Goal: Register for event/course

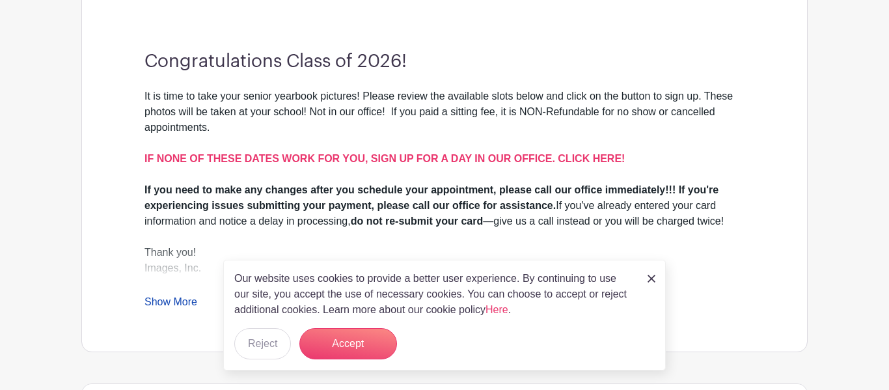
scroll to position [378, 0]
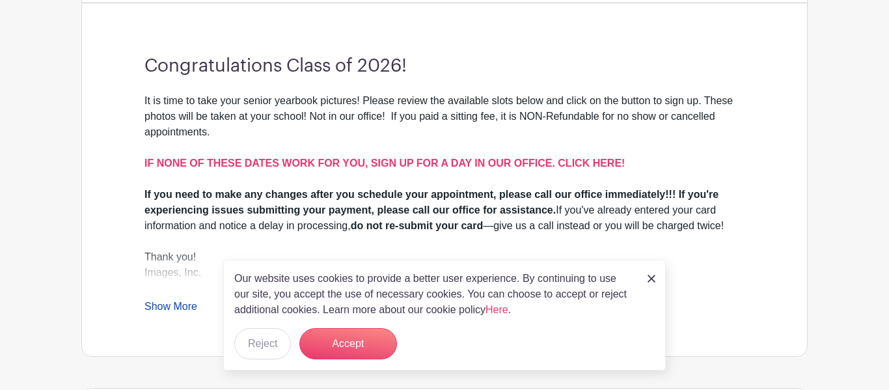
click at [652, 279] on img at bounding box center [652, 279] width 8 height 8
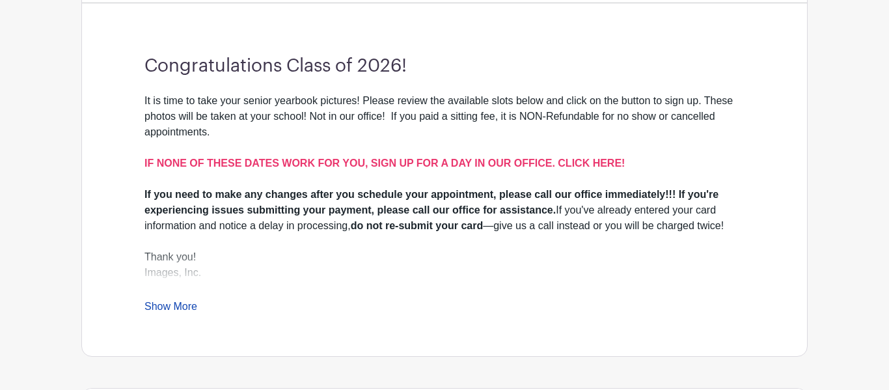
click at [150, 301] on link "Show More" at bounding box center [171, 309] width 53 height 16
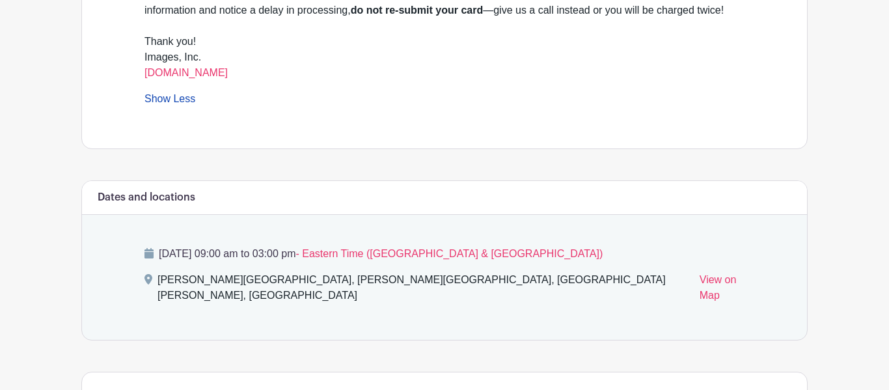
scroll to position [593, 0]
click at [502, 234] on div "[DATE] 09:00 am to 03:00 pm - Eastern Time ([GEOGRAPHIC_DATA] & [GEOGRAPHIC_DAT…" at bounding box center [444, 277] width 663 height 125
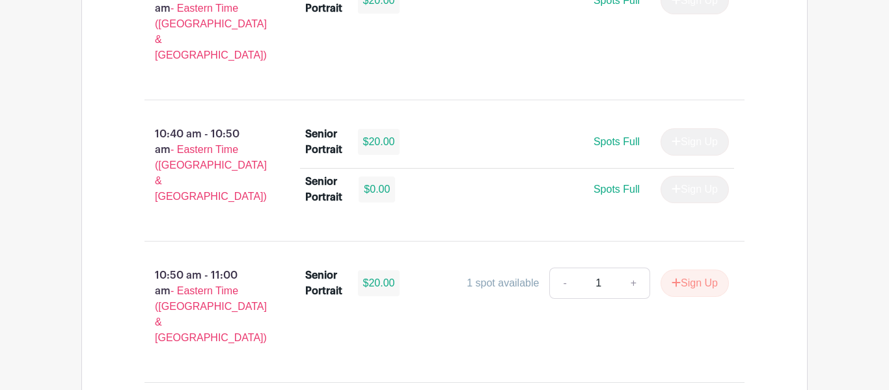
scroll to position [2329, 0]
type input "2"
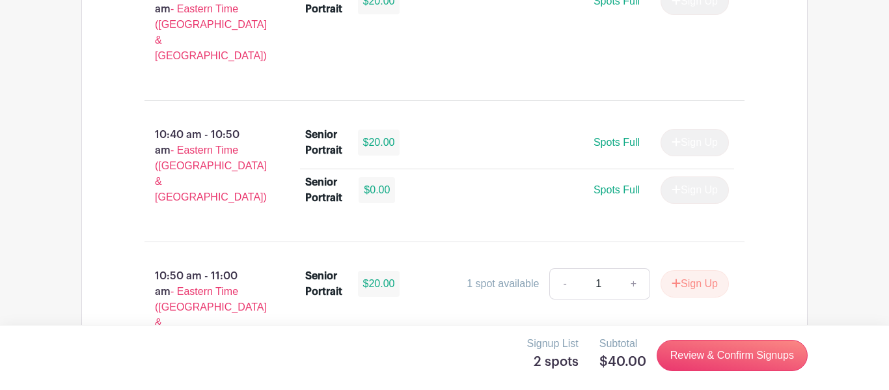
type input "1"
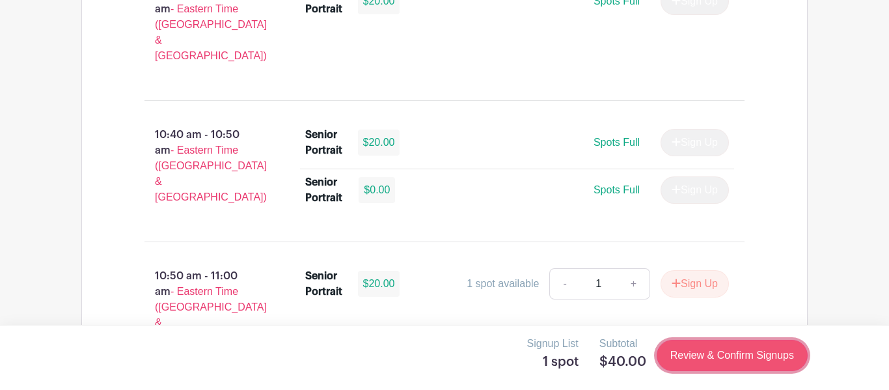
click at [730, 359] on link "Review & Confirm Signups" at bounding box center [732, 355] width 151 height 31
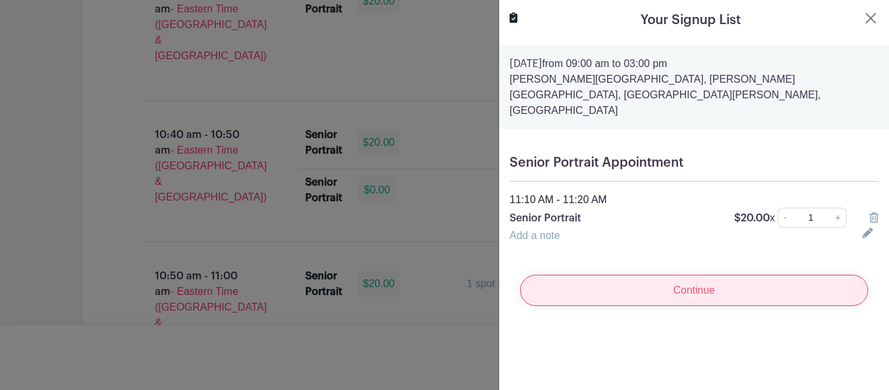
click at [671, 277] on input "Continue" at bounding box center [694, 290] width 348 height 31
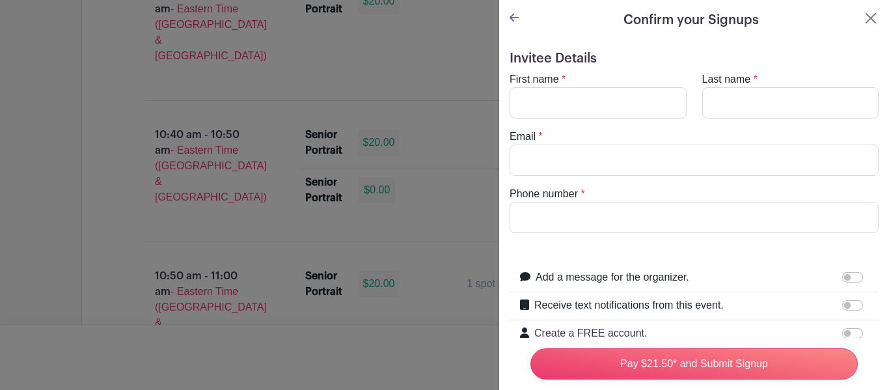
click at [581, 122] on turbo-frame "First name * Last name * Email * Phone number *" at bounding box center [694, 152] width 369 height 161
click at [578, 113] on input "First name" at bounding box center [598, 102] width 177 height 31
type input "[PERSON_NAME]"
click at [725, 104] on input "Last name" at bounding box center [790, 102] width 177 height 31
type input "[PERSON_NAME]"
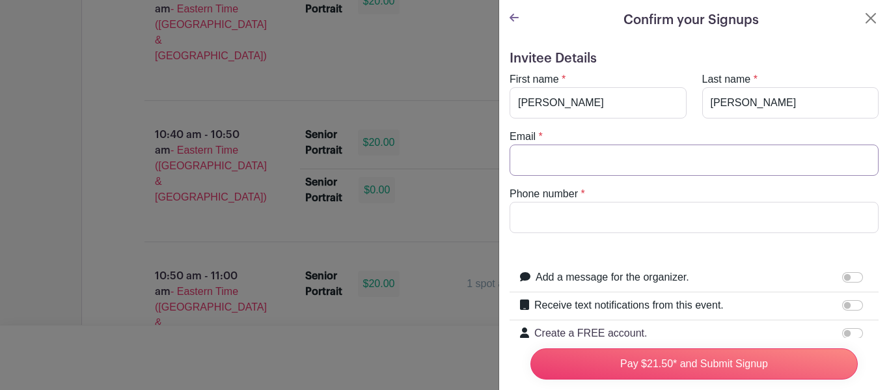
click at [633, 171] on input "Email" at bounding box center [694, 160] width 369 height 31
type input "[EMAIL_ADDRESS][DOMAIN_NAME]"
click at [624, 221] on input "Phone number" at bounding box center [694, 217] width 369 height 31
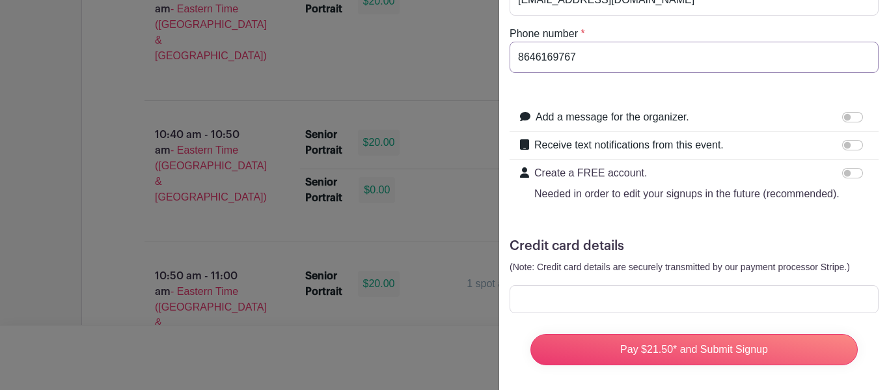
scroll to position [167, 0]
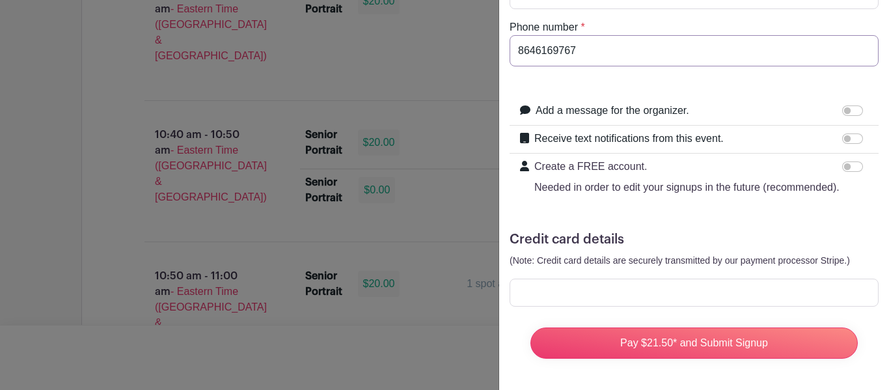
type input "8646169767"
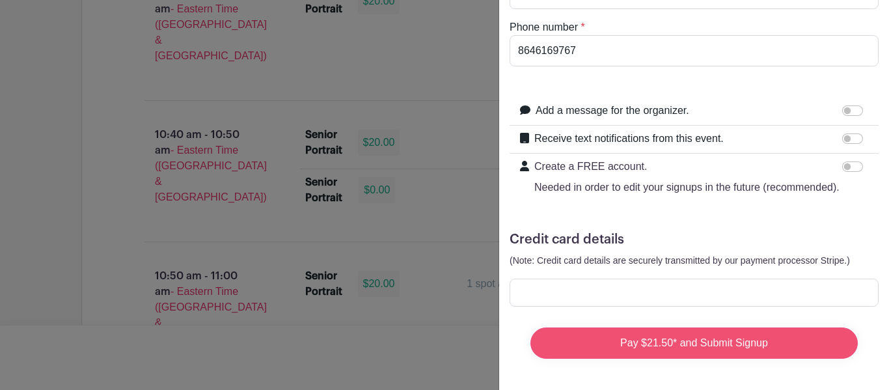
click at [571, 344] on input "Pay $21.50* and Submit Signup" at bounding box center [694, 342] width 327 height 31
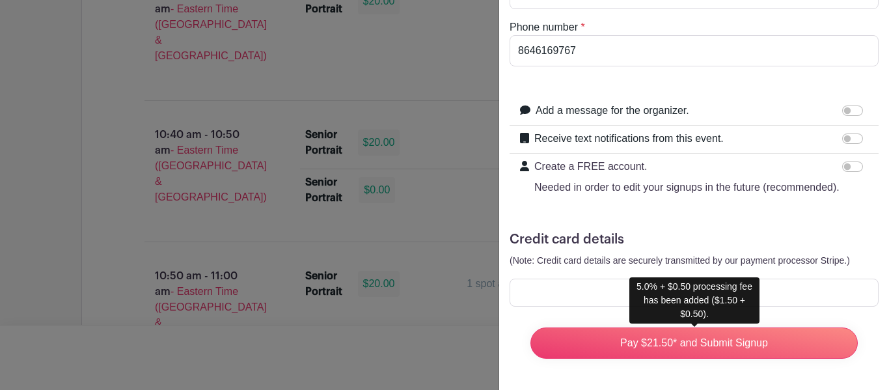
click at [708, 268] on form "Invitee Details First name * [PERSON_NAME] Last name * [PERSON_NAME] Email * [E…" at bounding box center [694, 126] width 369 height 485
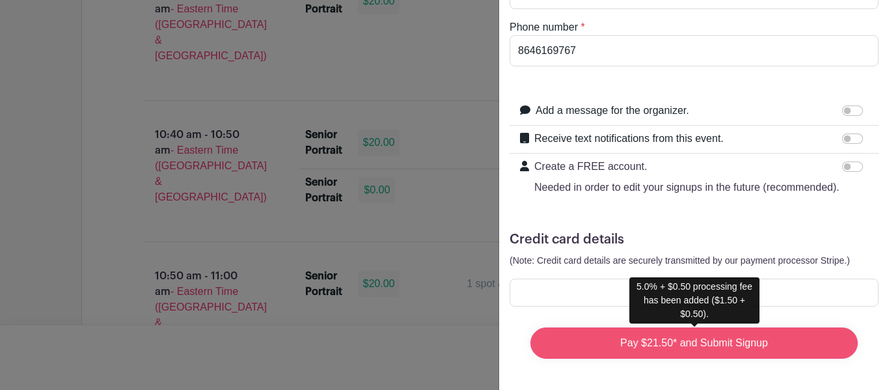
click at [794, 332] on input "Pay $21.50* and Submit Signup" at bounding box center [694, 342] width 327 height 31
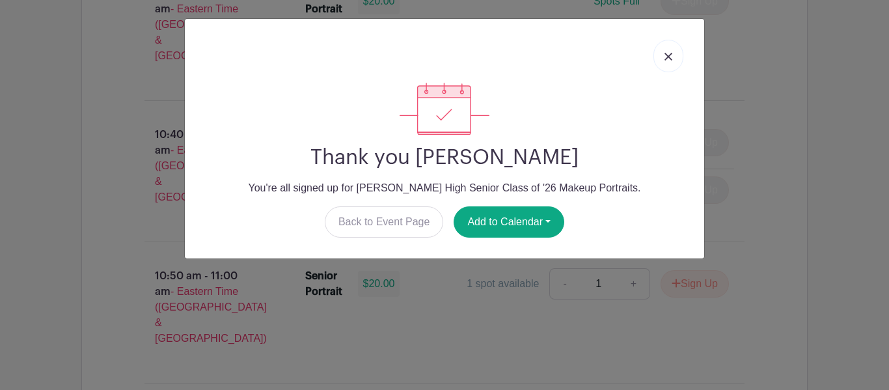
click at [665, 54] on img at bounding box center [669, 57] width 8 height 8
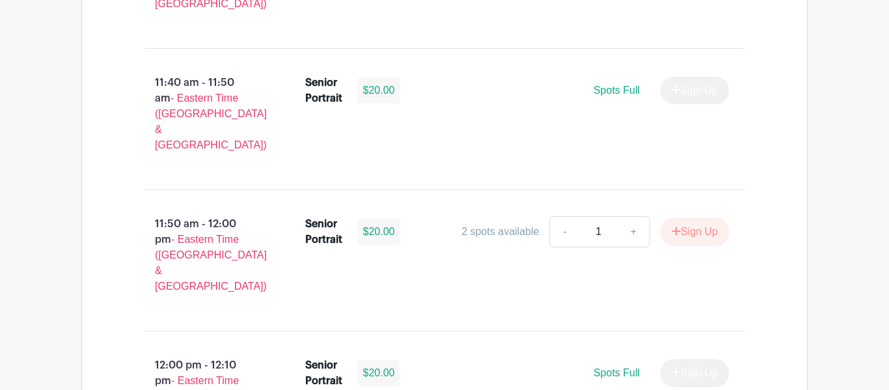
scroll to position [3231, 0]
